Goal: Check status

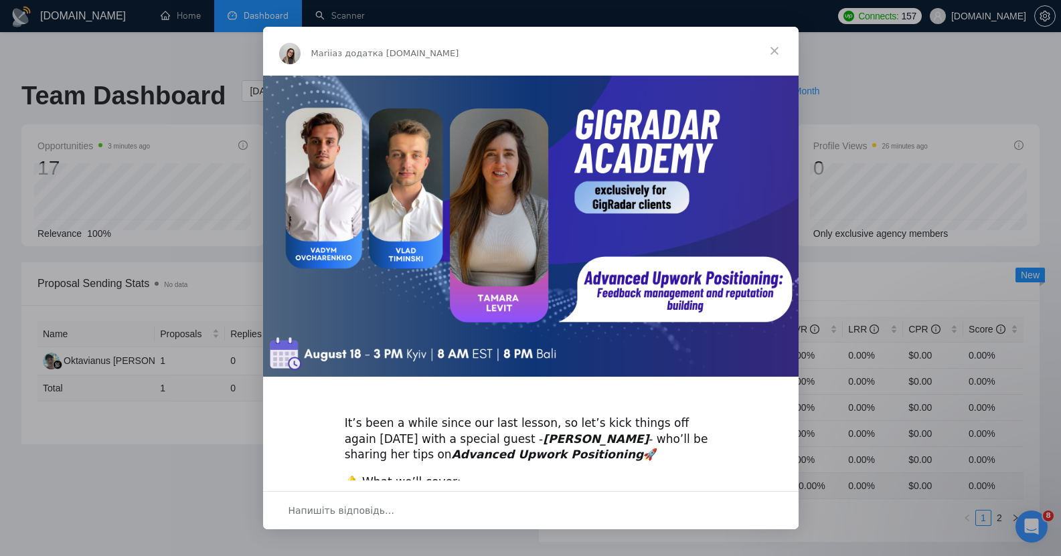
click at [775, 46] on span "Закрити" at bounding box center [774, 51] width 48 height 48
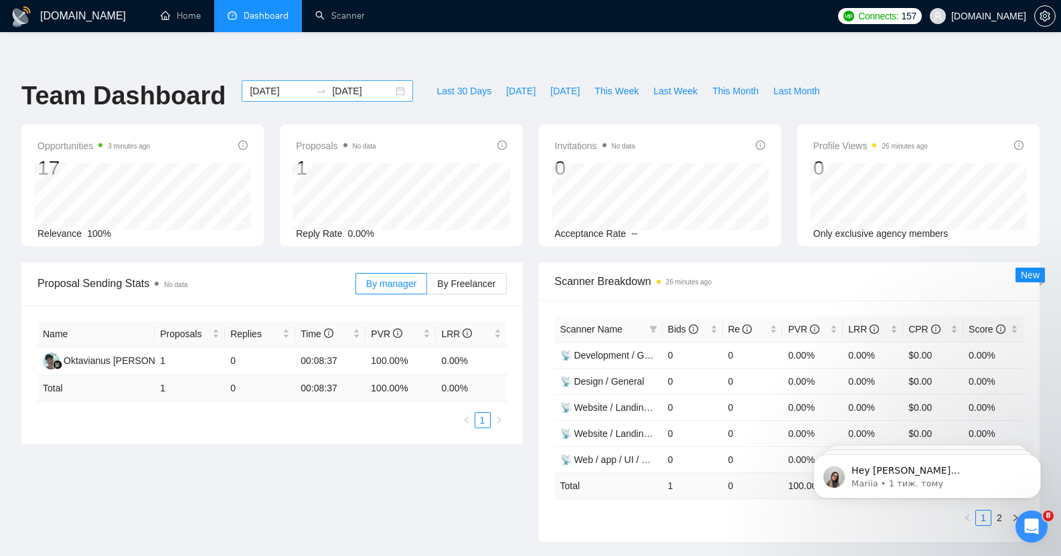
click at [262, 84] on input "[DATE]" at bounding box center [280, 91] width 61 height 15
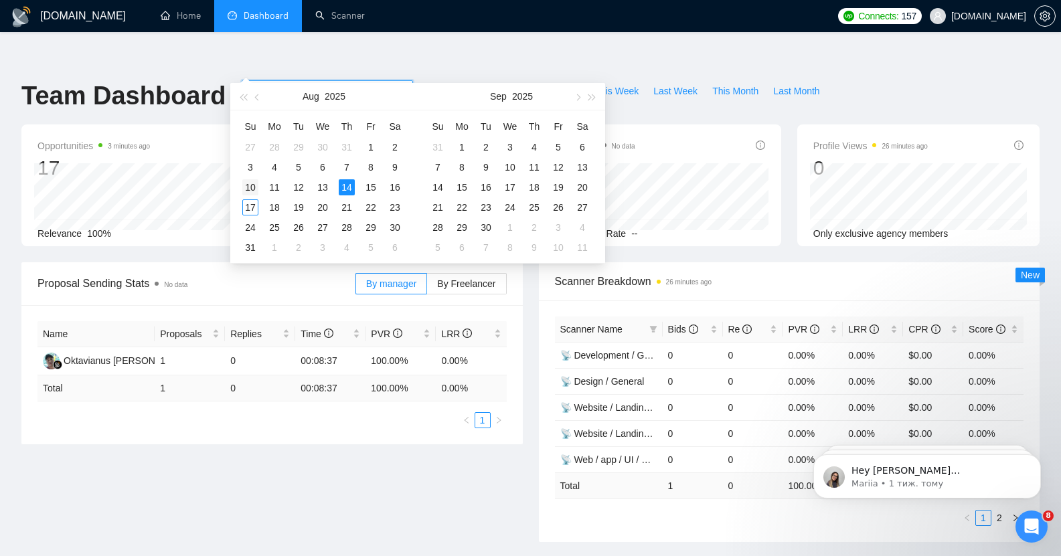
type input "[DATE]"
click at [250, 185] on div "10" at bounding box center [250, 187] width 16 height 16
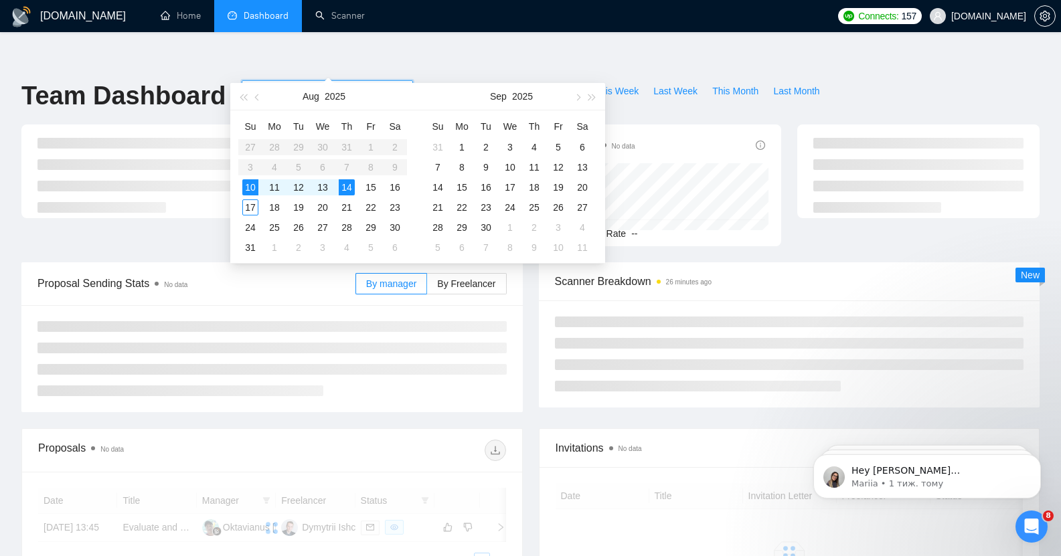
click at [340, 84] on input "[DATE]" at bounding box center [362, 91] width 61 height 15
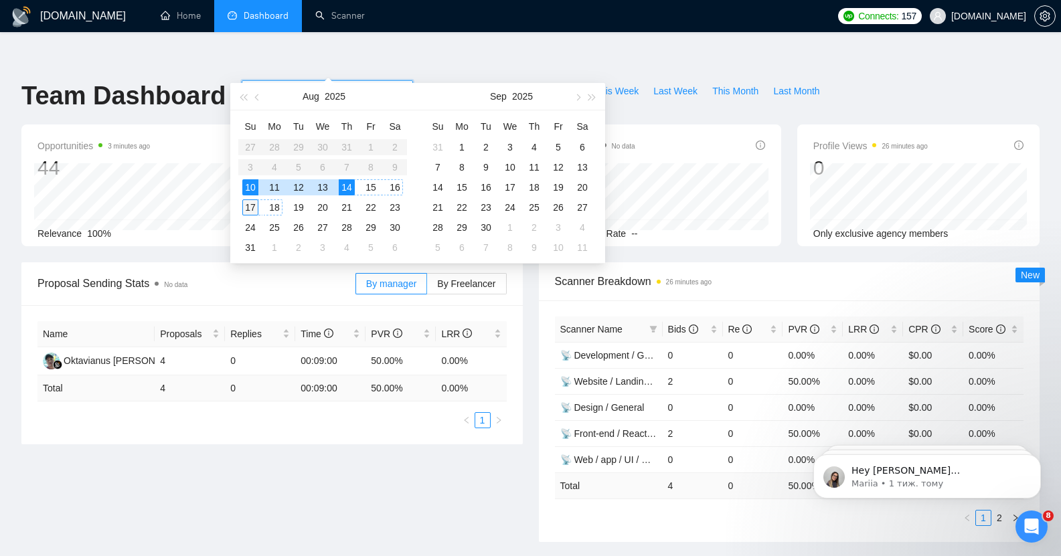
type input "[DATE]"
click at [249, 207] on div "17" at bounding box center [250, 207] width 16 height 16
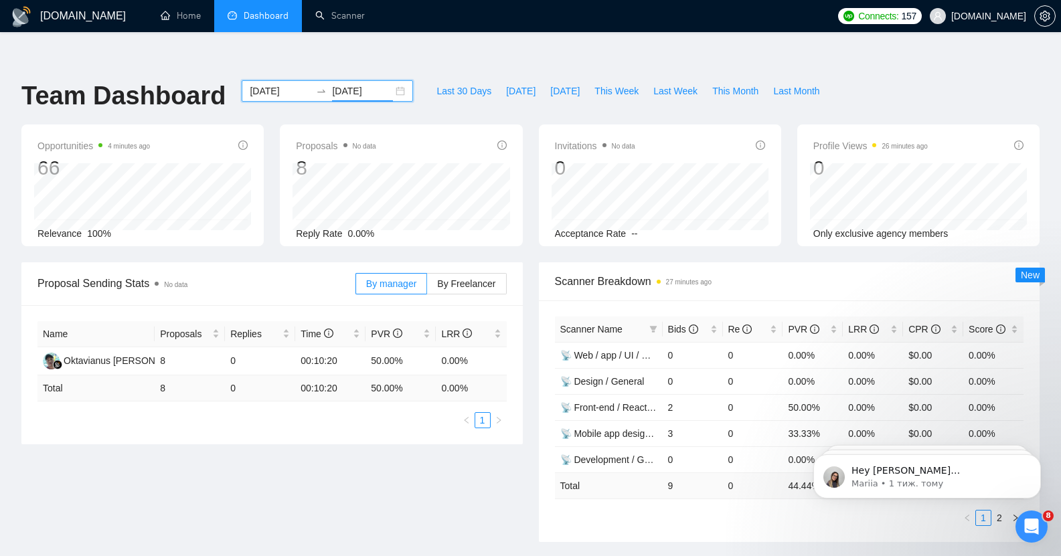
click at [258, 84] on input "[DATE]" at bounding box center [280, 91] width 61 height 15
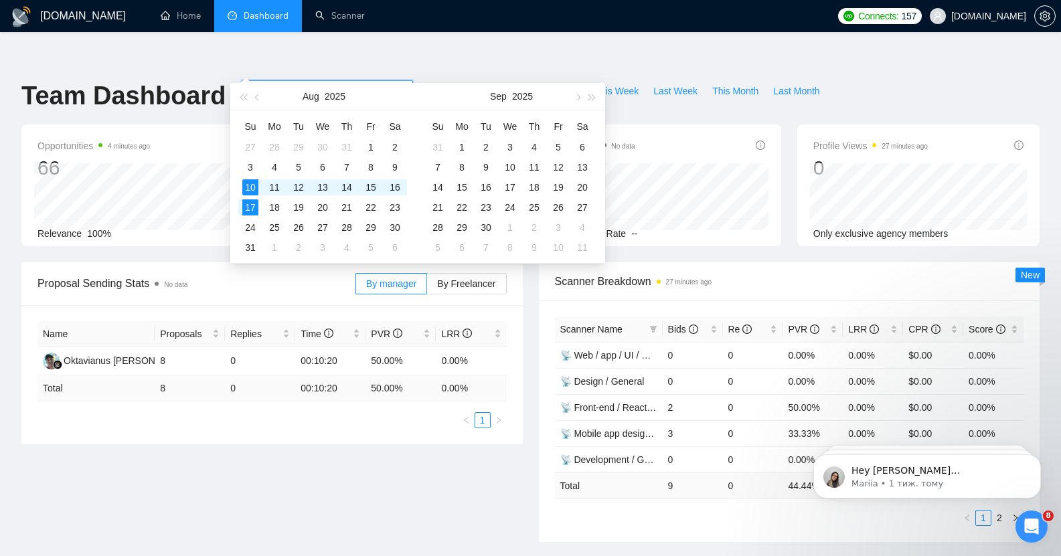
click at [203, 43] on div "[DOMAIN_NAME] Home Dashboard Scanner Connects: 157 [DOMAIN_NAME] Team Dashboard…" at bounding box center [530, 529] width 1061 height 1004
